Goal: Transaction & Acquisition: Purchase product/service

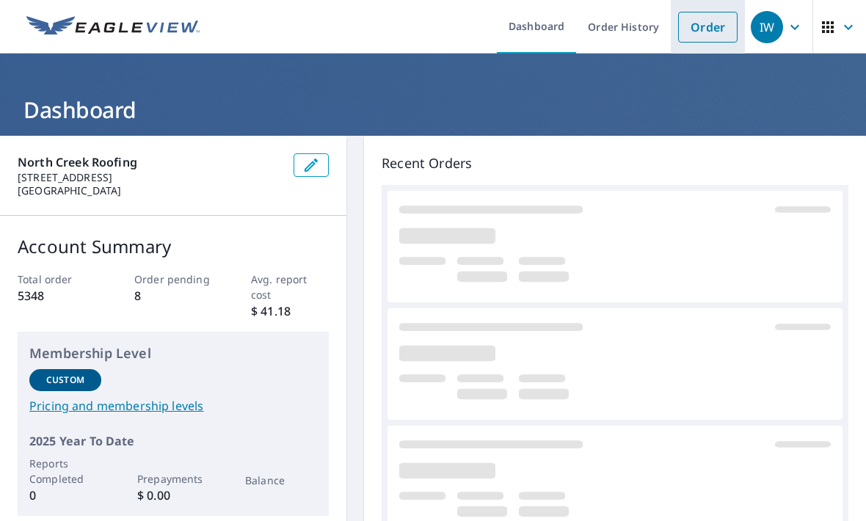
click at [700, 30] on link "Order" at bounding box center [707, 27] width 59 height 31
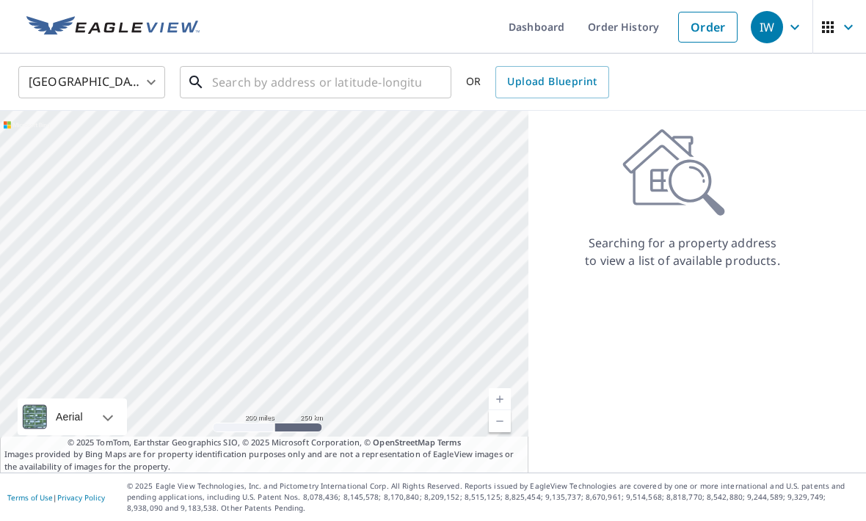
click at [264, 87] on input "text" at bounding box center [316, 82] width 209 height 41
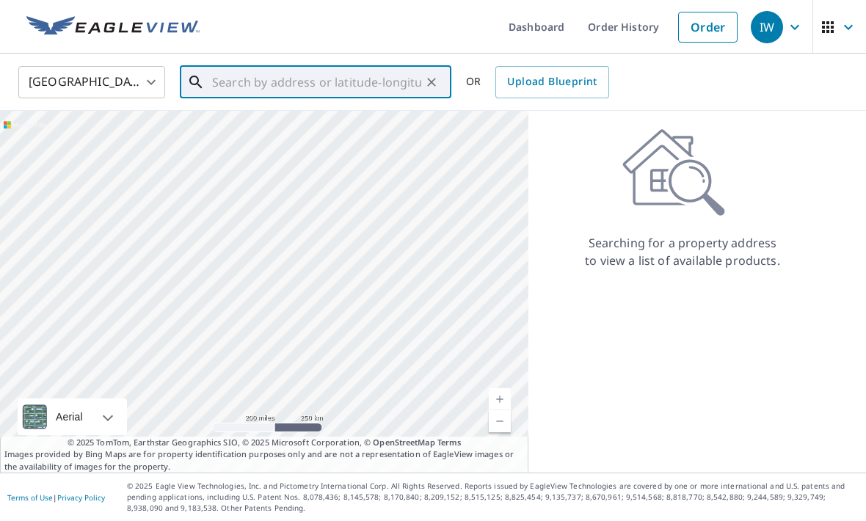
click at [237, 81] on input "text" at bounding box center [316, 82] width 209 height 41
paste input "[STREET_ADDRESS]"
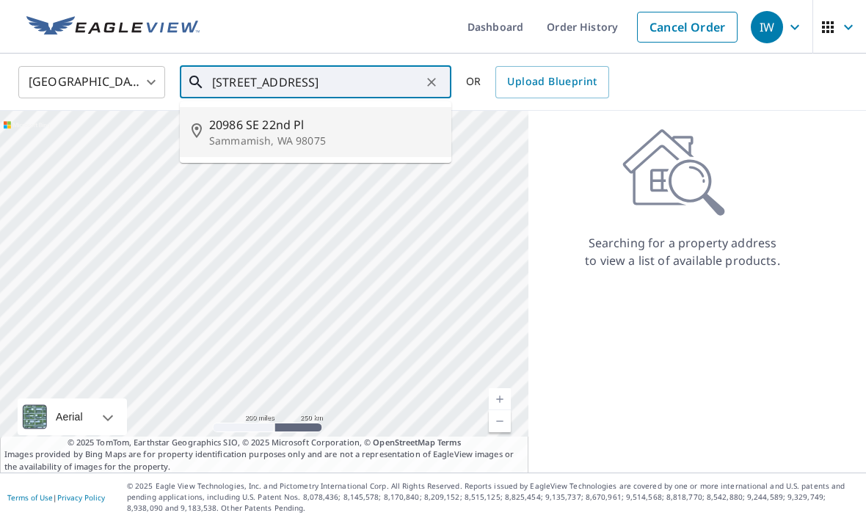
click at [248, 138] on p "Sammamish, WA 98075" at bounding box center [324, 141] width 230 height 15
type input "[STREET_ADDRESS]"
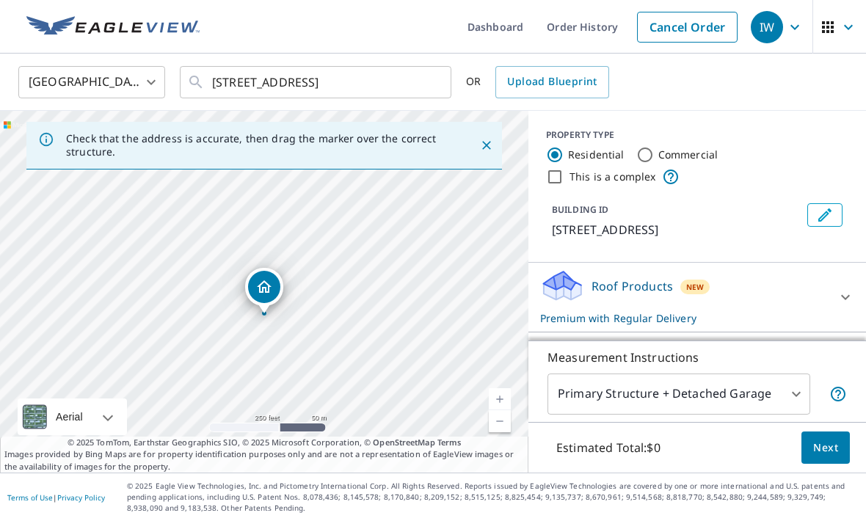
click at [826, 457] on span "Next" at bounding box center [825, 448] width 25 height 18
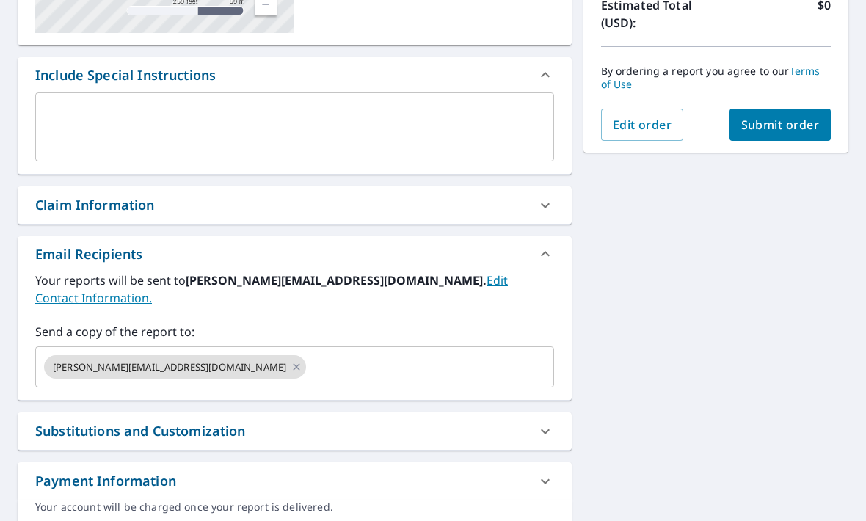
scroll to position [346, 0]
click at [308, 353] on input "text" at bounding box center [416, 367] width 217 height 28
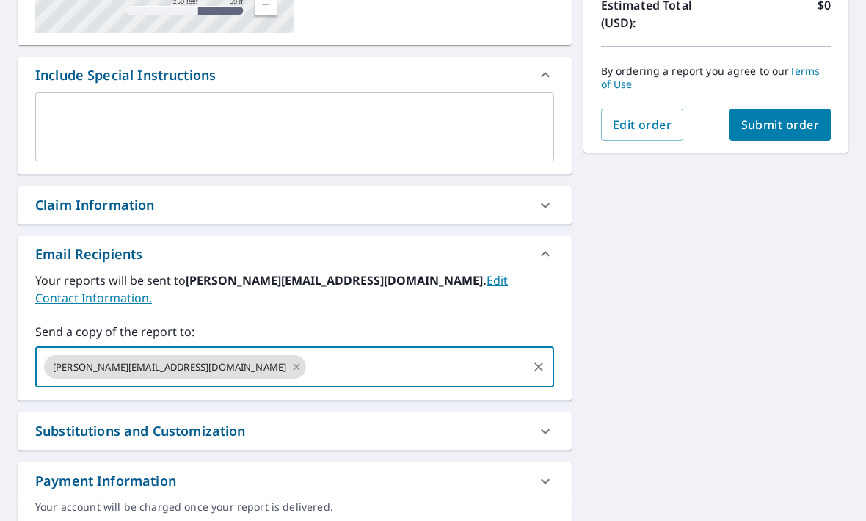
type input "[EMAIL_ADDRESS][DOMAIN_NAME]"
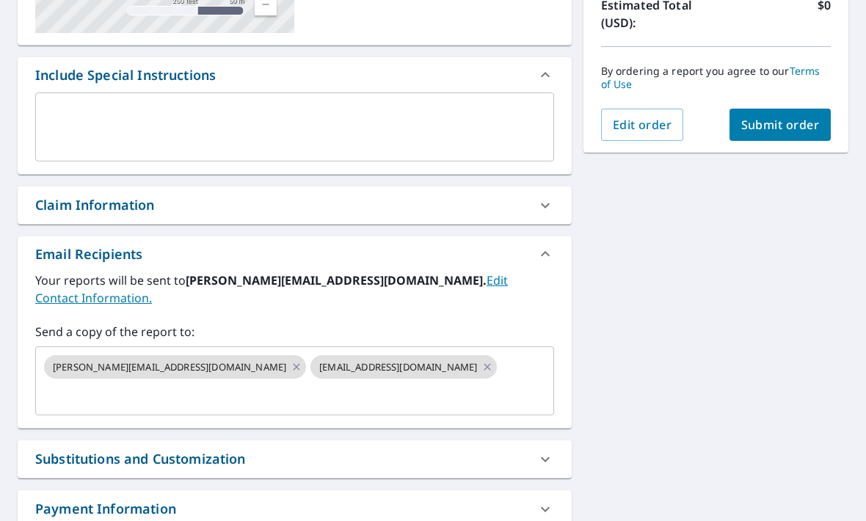
click at [754, 134] on button "Submit order" at bounding box center [780, 125] width 102 height 32
checkbox input "true"
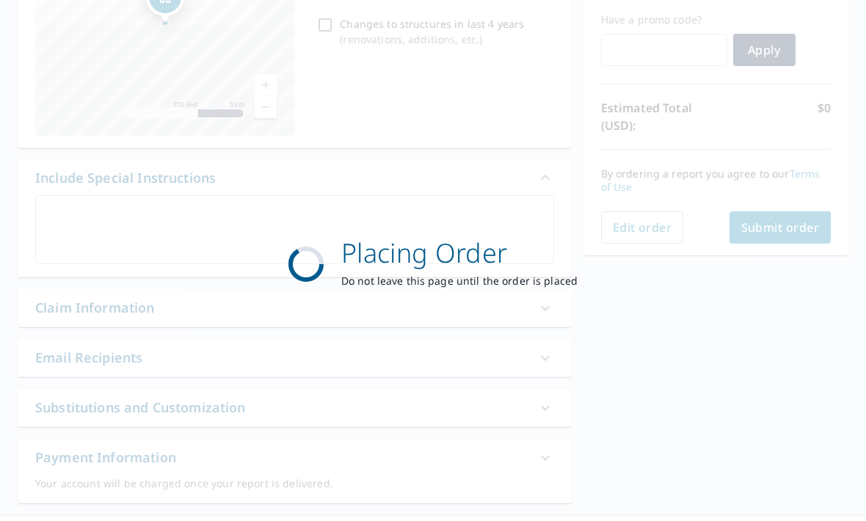
scroll to position [238, 0]
